Goal: Task Accomplishment & Management: Use online tool/utility

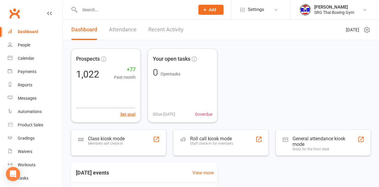
click at [130, 145] on div "Class kiosk mode Members self check-in" at bounding box center [118, 143] width 95 height 26
click at [120, 147] on div "Class kiosk mode Members self check-in" at bounding box center [106, 143] width 37 height 15
